Goal: Task Accomplishment & Management: Manage account settings

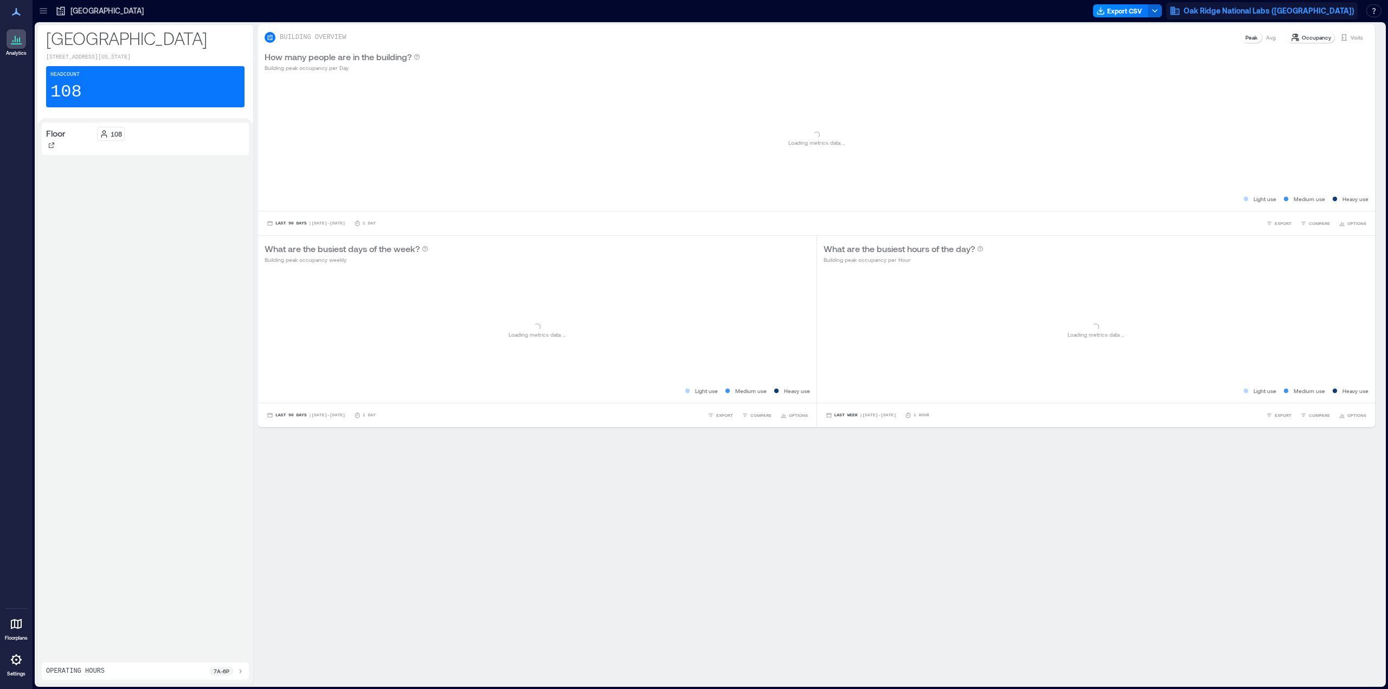
click at [1305, 10] on span "Oak Ridge National Labs ([GEOGRAPHIC_DATA])" at bounding box center [1269, 10] width 171 height 11
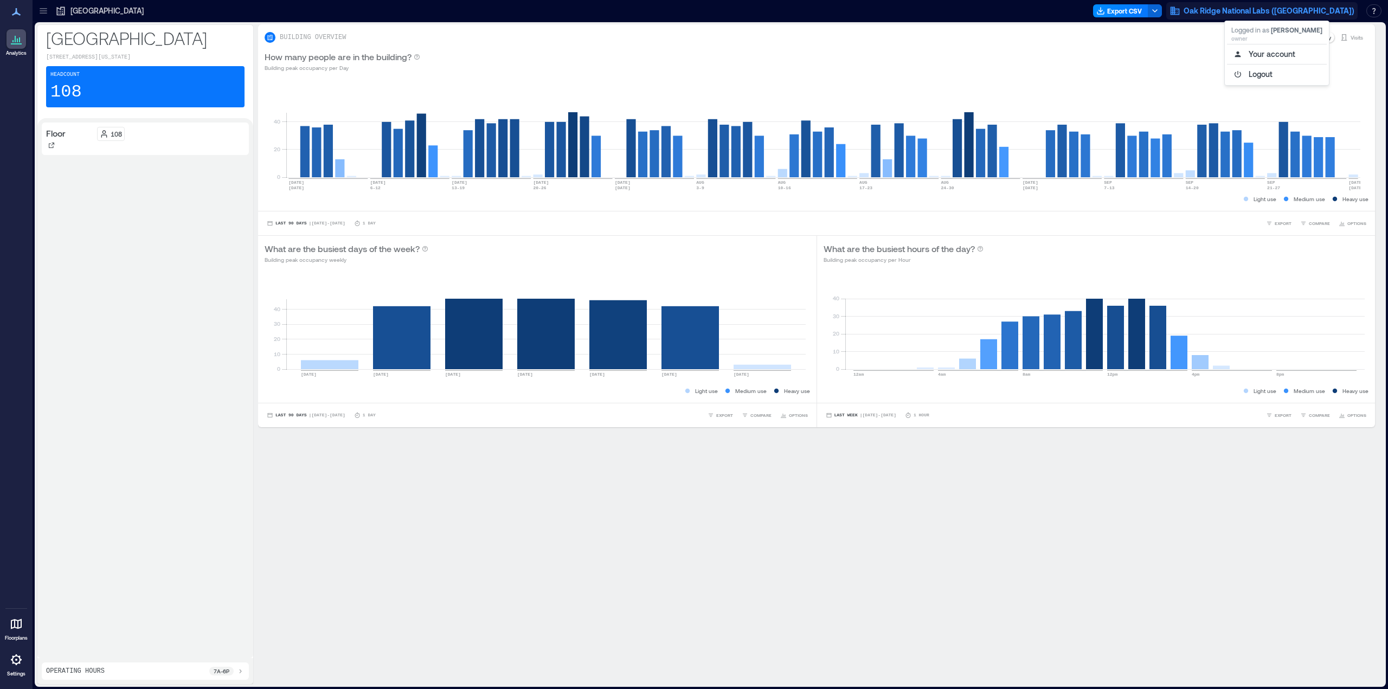
click at [25, 657] on div at bounding box center [17, 660] width 20 height 20
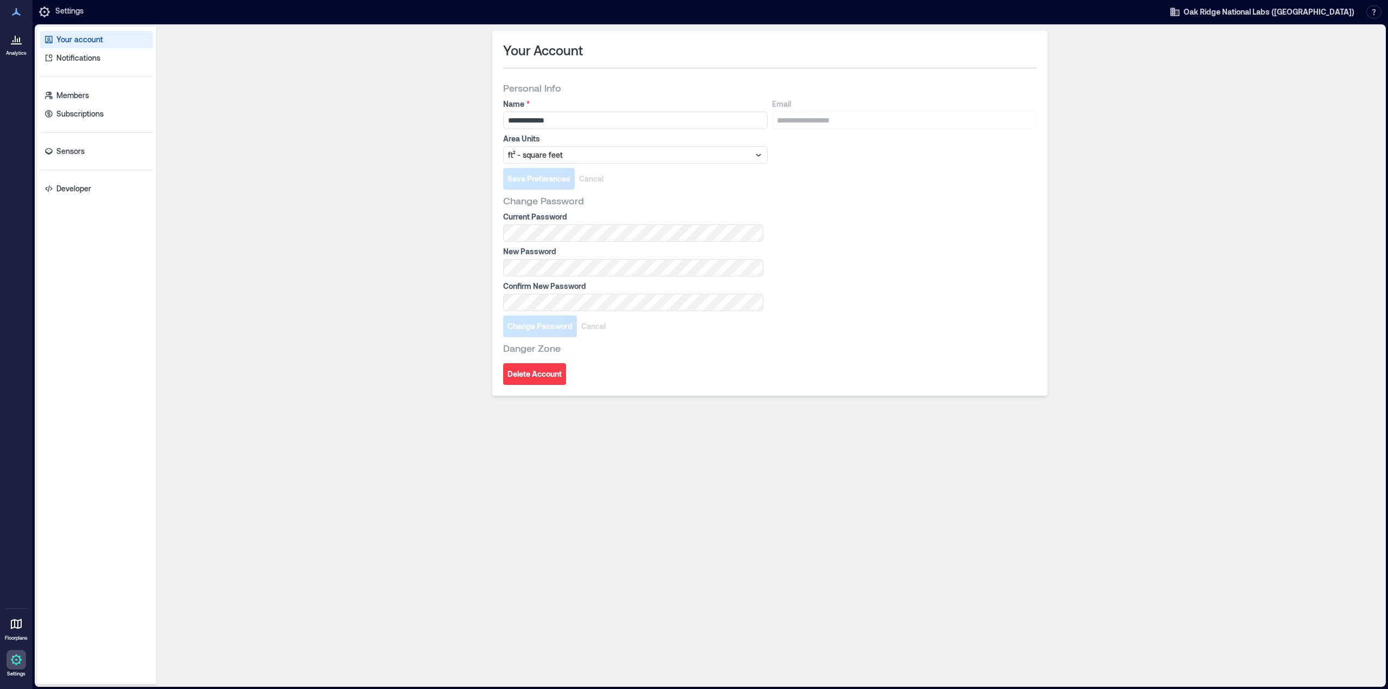
click at [1208, 145] on div "**********" at bounding box center [770, 356] width 1219 height 650
click at [1339, 14] on span "Oak Ridge National Labs ([GEOGRAPHIC_DATA])" at bounding box center [1269, 12] width 171 height 11
click at [1281, 56] on button "Your account" at bounding box center [1277, 55] width 100 height 17
click at [86, 85] on div "Your account Notifications Members Subscriptions Sensors Developer" at bounding box center [96, 356] width 119 height 658
click at [82, 93] on p "Members" at bounding box center [72, 95] width 33 height 11
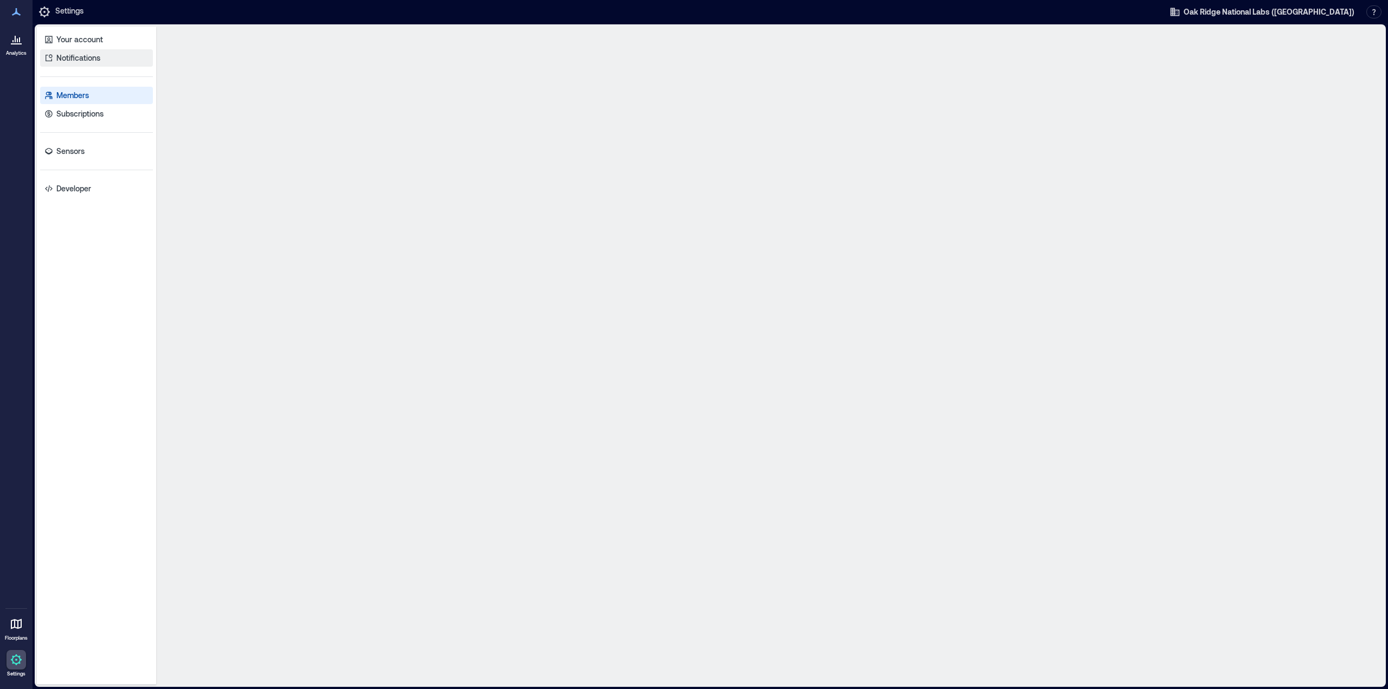
click at [82, 60] on p "Notifications" at bounding box center [78, 58] width 44 height 11
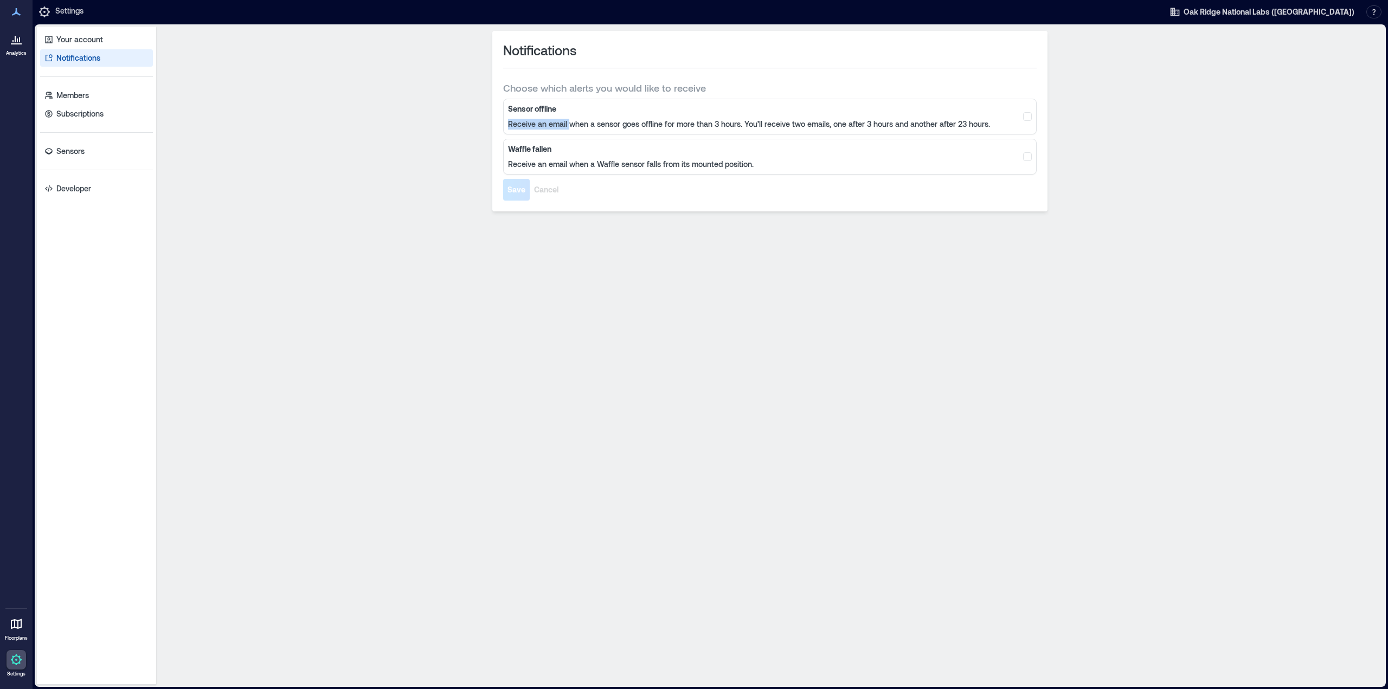
click at [570, 117] on div "Sensor offline Receive an email when a sensor goes offline for more than 3 hour…" at bounding box center [749, 117] width 482 height 26
click at [569, 117] on div "Sensor offline Receive an email when a sensor goes offline for more than 3 hour…" at bounding box center [749, 117] width 482 height 26
click at [517, 100] on div "Sensor offline Receive an email when a sensor goes offline for more than 3 hour…" at bounding box center [770, 117] width 534 height 36
click at [516, 98] on div "Choose which alerts you would like to receive Sensor offline Receive an email w…" at bounding box center [770, 140] width 534 height 119
click at [67, 150] on p "Sensors" at bounding box center [70, 151] width 28 height 11
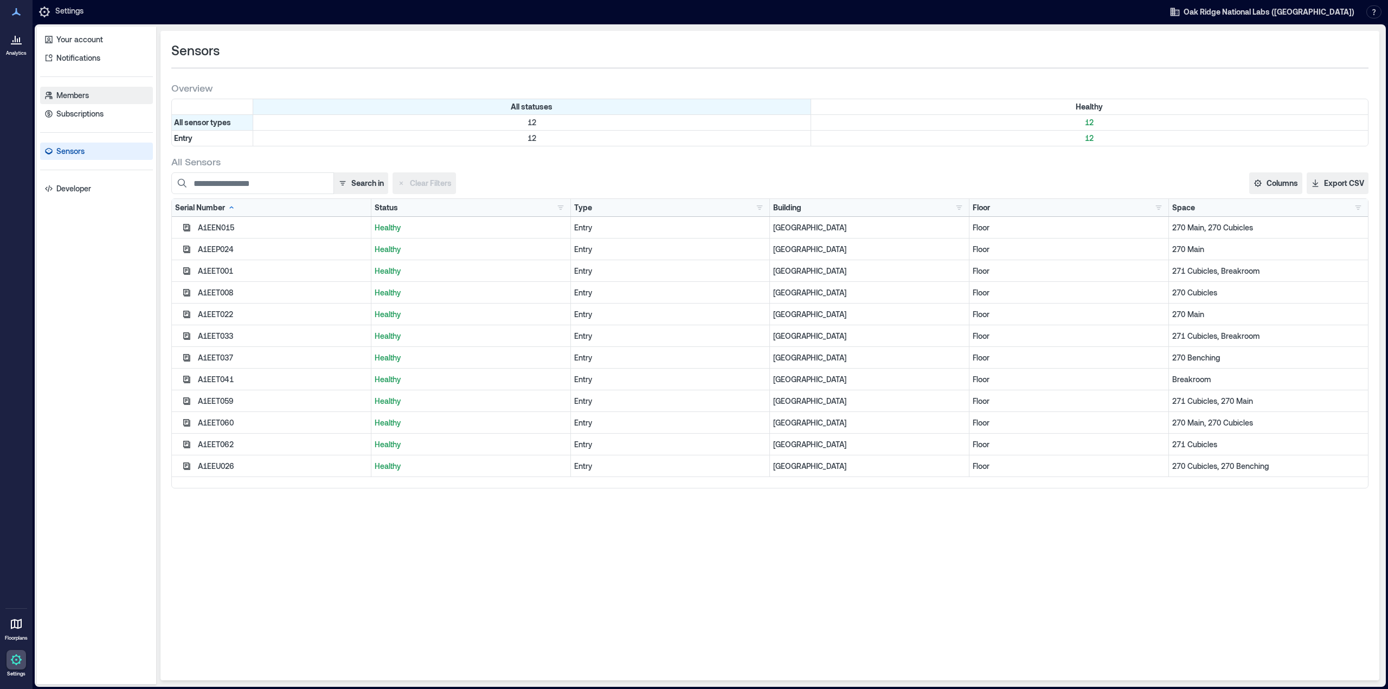
click at [86, 94] on p "Members" at bounding box center [72, 95] width 33 height 11
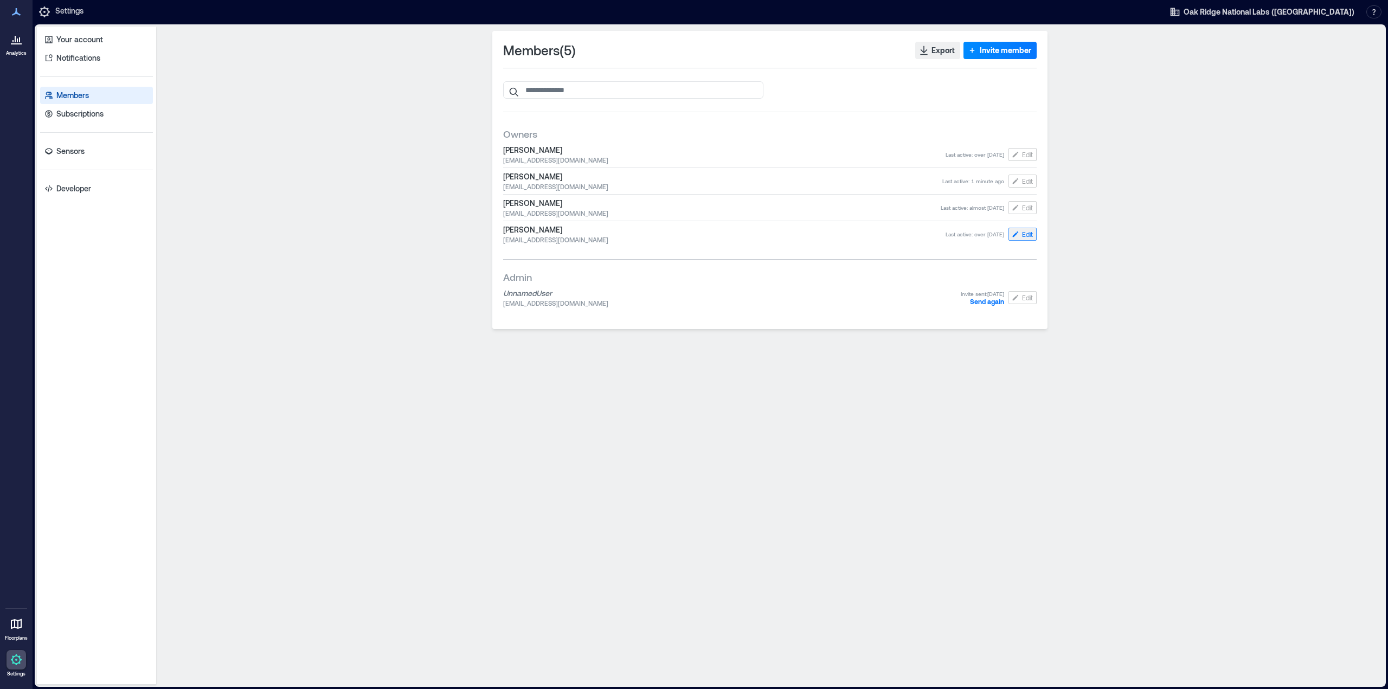
click at [1022, 235] on span "Edit" at bounding box center [1027, 234] width 11 height 9
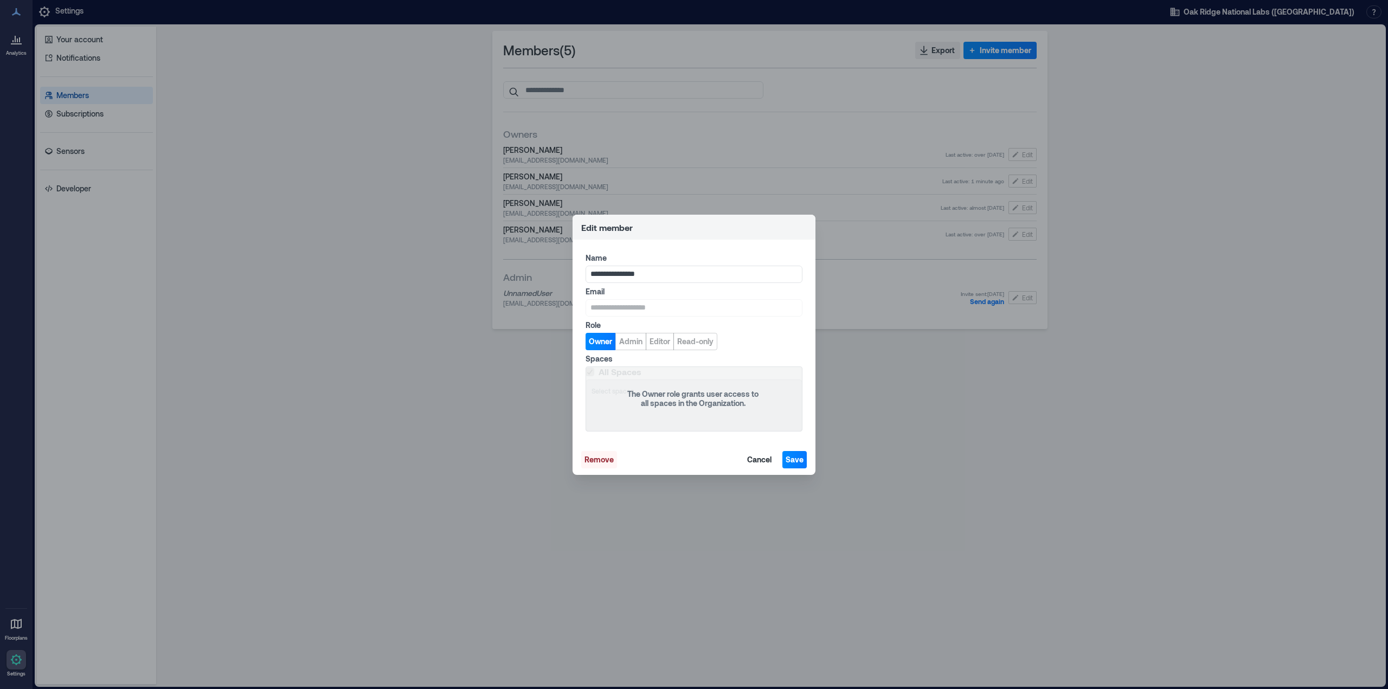
click at [602, 458] on span "Remove" at bounding box center [599, 459] width 29 height 11
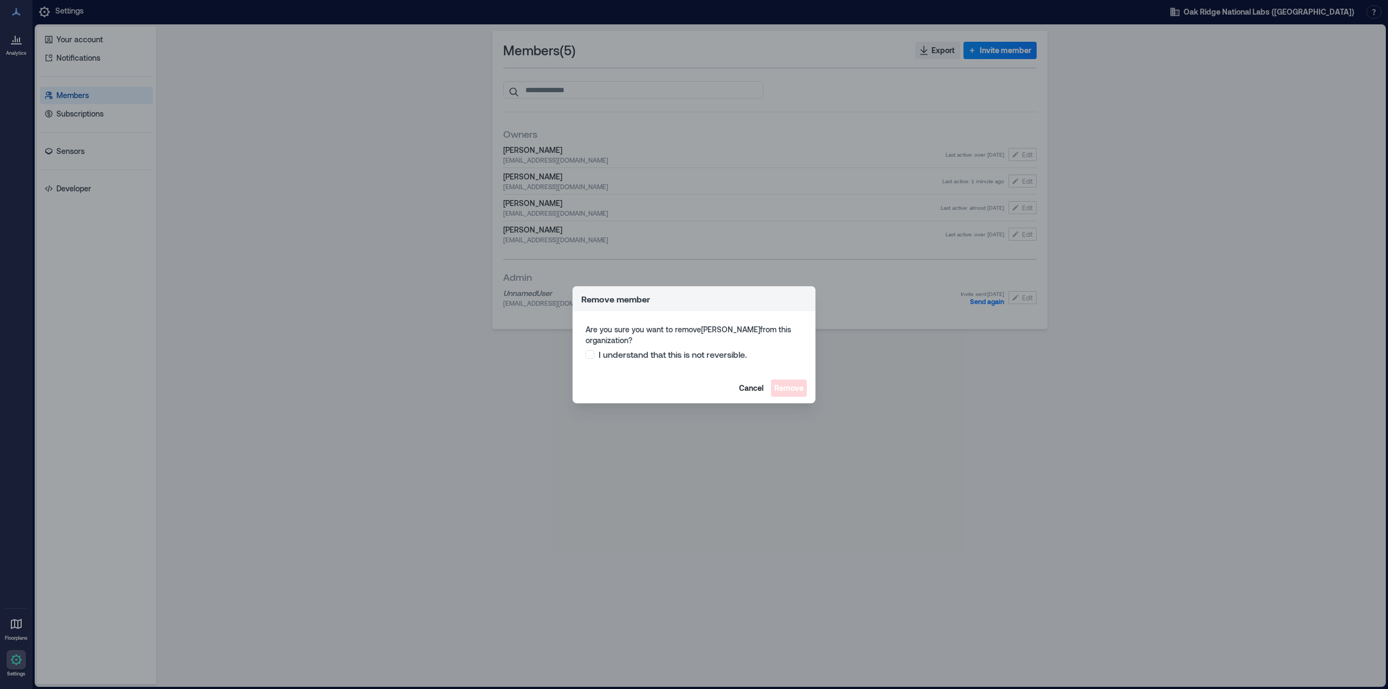
click at [663, 363] on div "Are you sure you want to remove [PERSON_NAME] from this organization? I underst…" at bounding box center [694, 342] width 243 height 62
click at [592, 356] on span at bounding box center [590, 354] width 9 height 9
click at [783, 387] on span "Remove" at bounding box center [788, 388] width 29 height 11
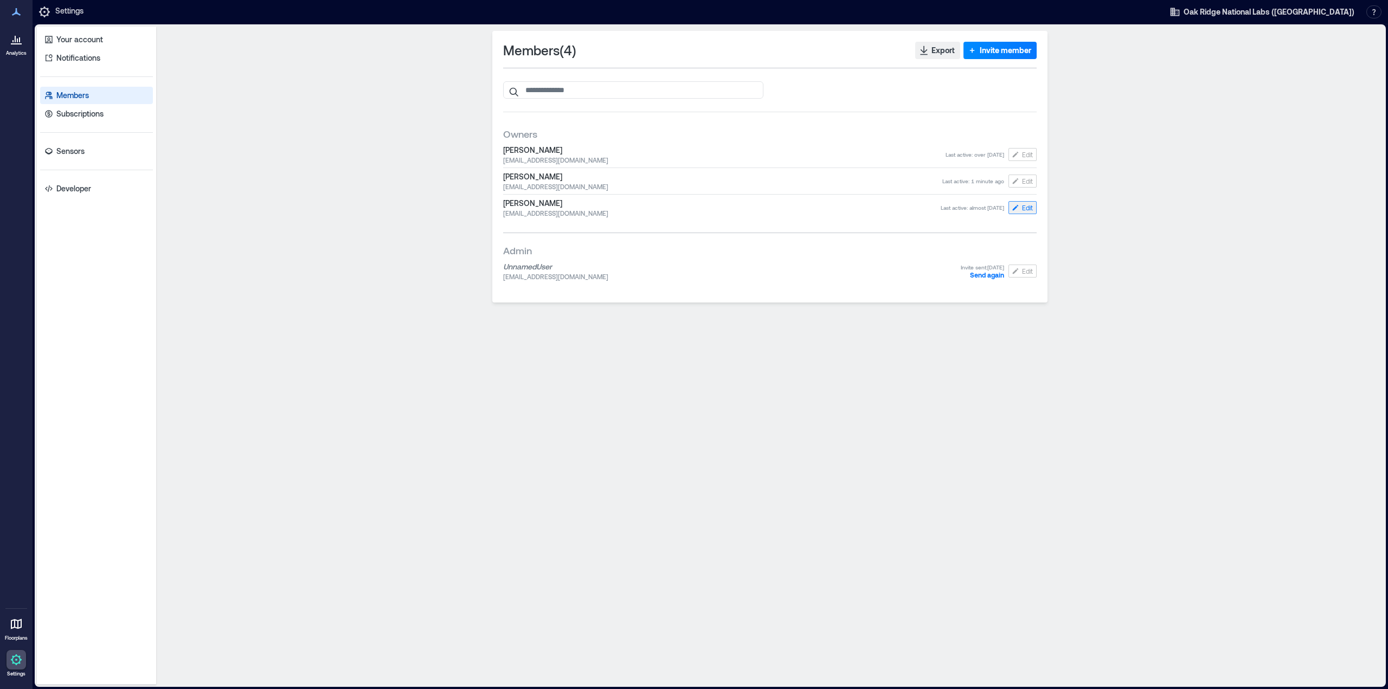
click at [1023, 210] on span "Edit" at bounding box center [1027, 207] width 11 height 9
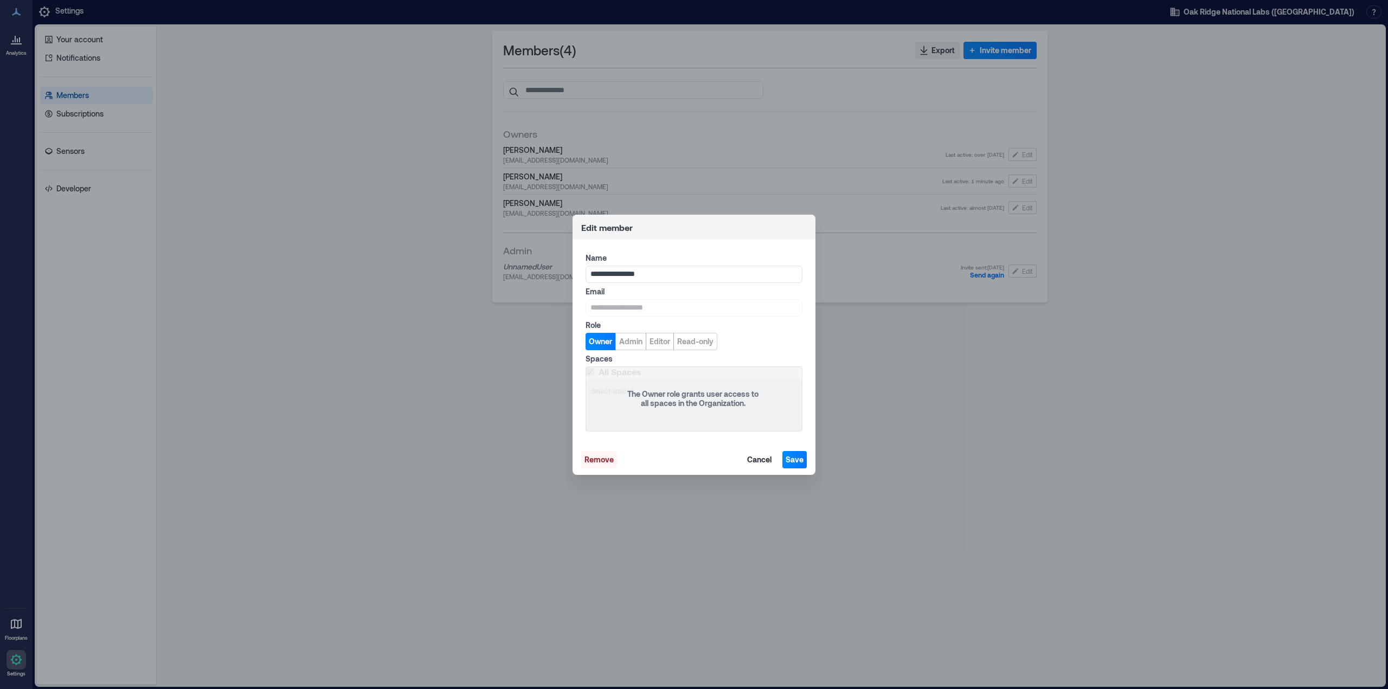
click at [599, 458] on span "Remove" at bounding box center [599, 459] width 29 height 11
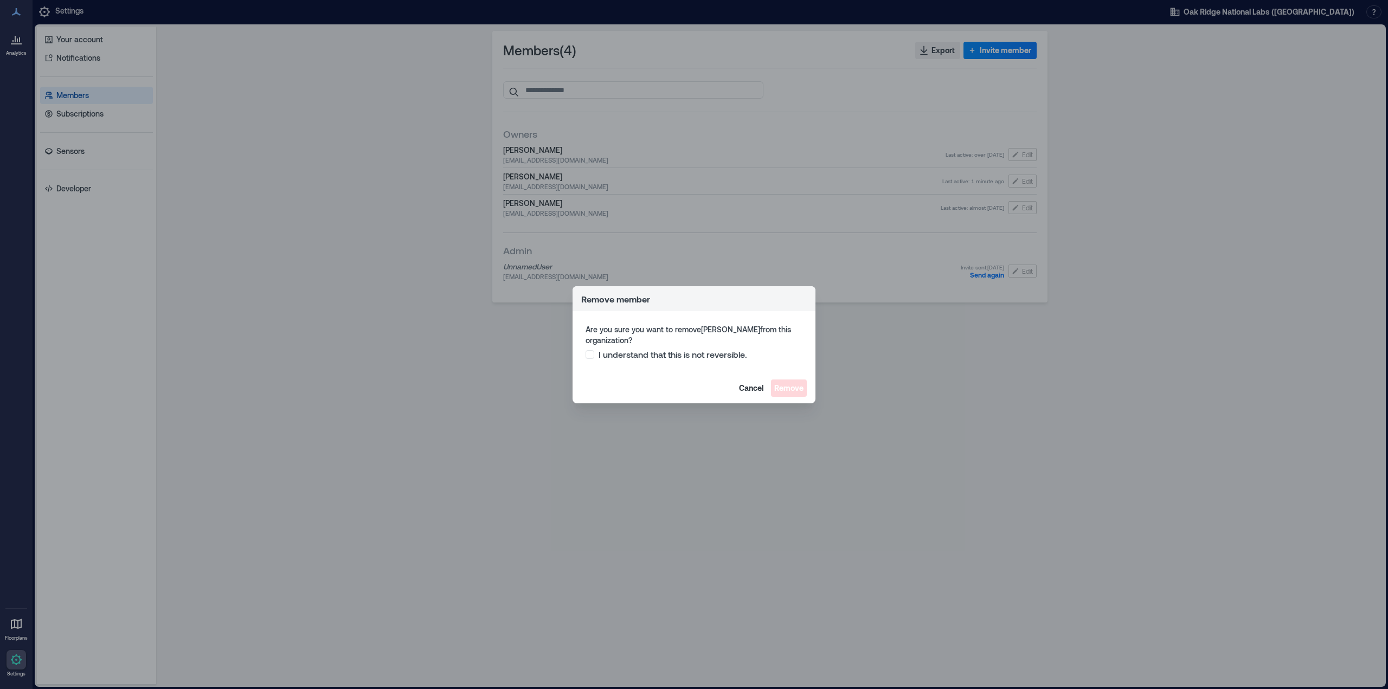
click at [655, 357] on span "I understand that this is not reversible." at bounding box center [673, 354] width 149 height 11
click at [790, 388] on span "Remove" at bounding box center [788, 388] width 29 height 11
